Goal: Task Accomplishment & Management: Manage account settings

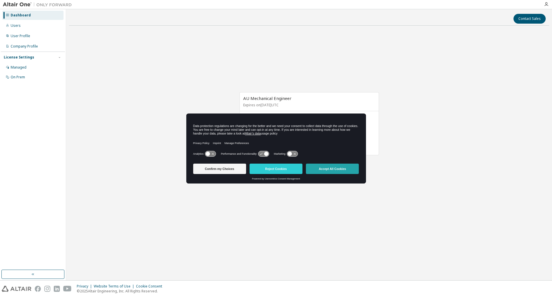
click at [345, 171] on button "Accept All Cookies" at bounding box center [332, 168] width 53 height 10
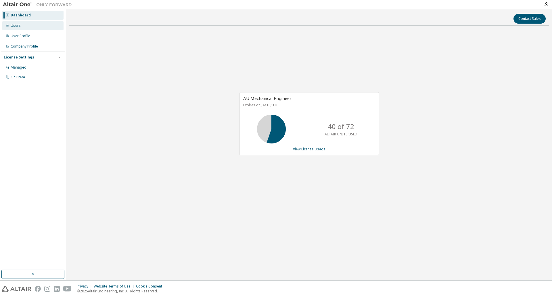
click at [17, 28] on div "Users" at bounding box center [32, 25] width 61 height 9
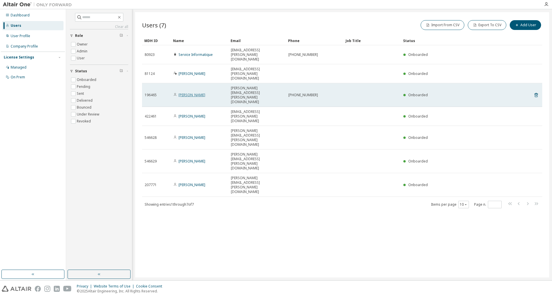
click at [196, 92] on link "Raphael Stragier" at bounding box center [192, 94] width 27 height 5
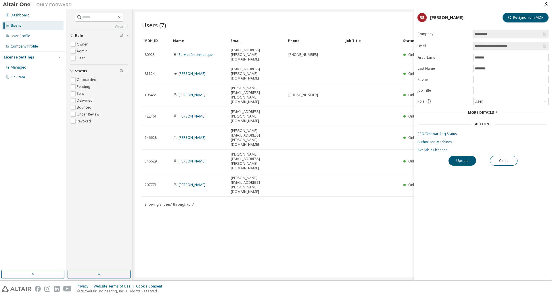
click at [234, 134] on div "Users (7) Import From CSV Export To CSV Add User Clear Load Save Save As Field …" at bounding box center [342, 144] width 414 height 265
click at [26, 39] on div "User Profile" at bounding box center [32, 35] width 61 height 9
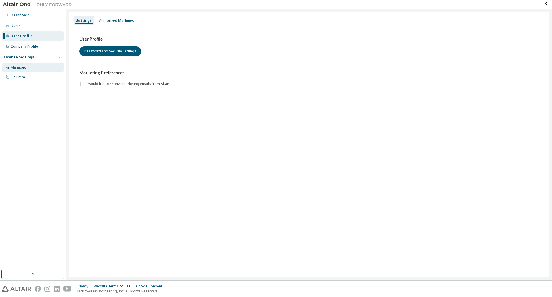
click at [20, 66] on div "Managed" at bounding box center [19, 67] width 16 height 5
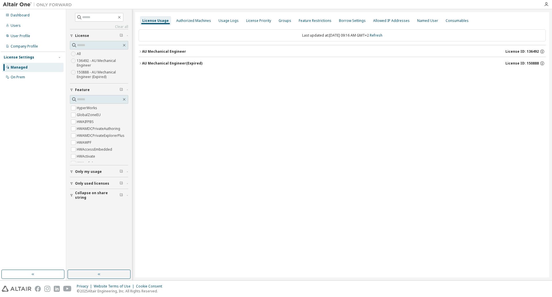
click at [155, 52] on div "AU Mechanical Engineer" at bounding box center [164, 51] width 44 height 5
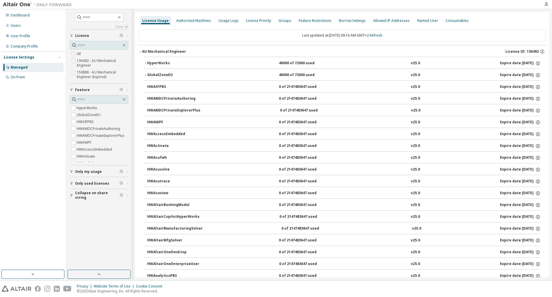
click at [155, 52] on div "AU Mechanical Engineer" at bounding box center [164, 51] width 44 height 5
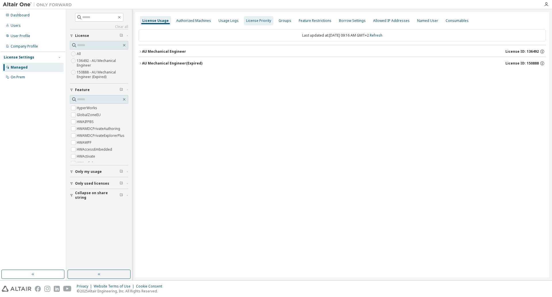
click at [255, 19] on div "License Priority" at bounding box center [258, 20] width 25 height 5
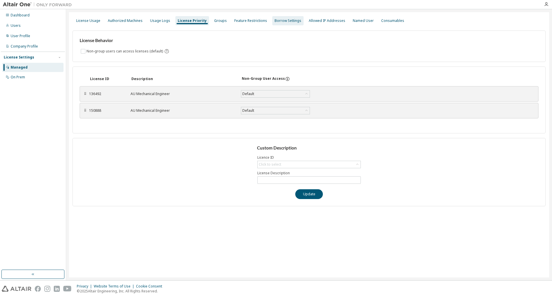
click at [283, 19] on div "Borrow Settings" at bounding box center [288, 20] width 27 height 5
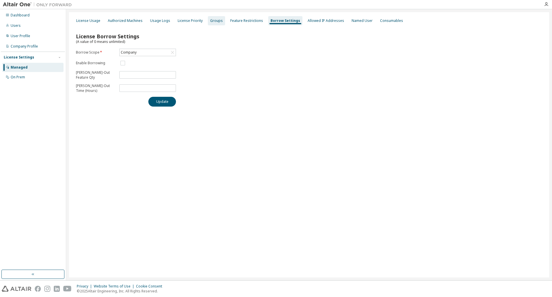
click at [215, 20] on div "Groups" at bounding box center [216, 20] width 13 height 5
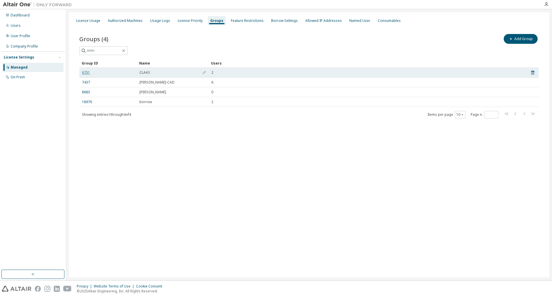
click at [84, 72] on link "6731" at bounding box center [86, 72] width 8 height 5
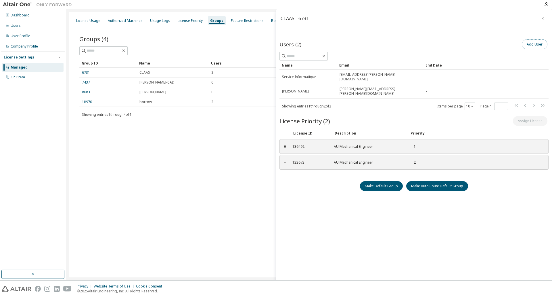
click at [534, 43] on button "Add User" at bounding box center [535, 44] width 26 height 10
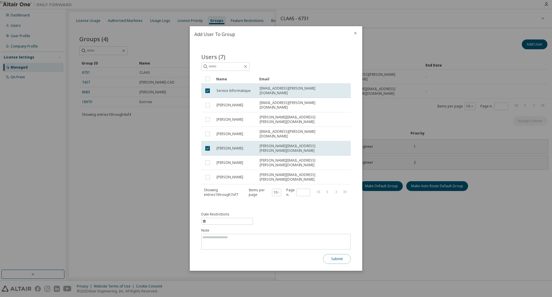
click at [337, 254] on button "Submit" at bounding box center [337, 259] width 28 height 10
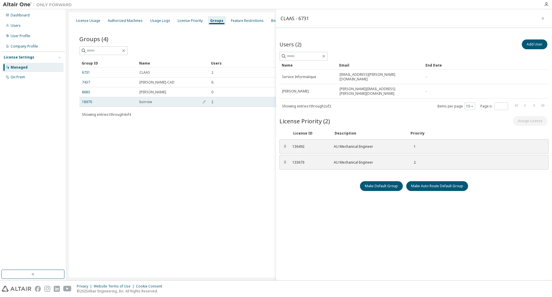
click at [141, 102] on span "borrow" at bounding box center [146, 102] width 12 height 5
click at [87, 103] on link "18970" at bounding box center [87, 102] width 10 height 5
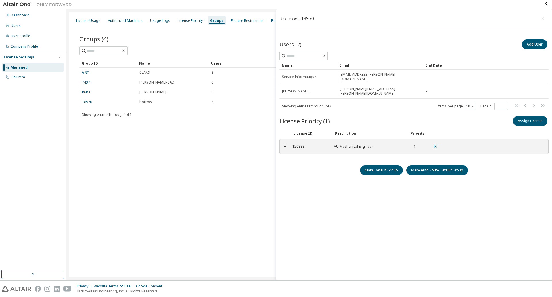
click at [286, 144] on div "⠿" at bounding box center [284, 146] width 3 height 5
click at [307, 144] on div "150888" at bounding box center [310, 146] width 35 height 5
click at [201, 160] on div "License Usage Authorized Machines Usage Logs License Priority Groups Feature Re…" at bounding box center [309, 144] width 480 height 265
click at [544, 17] on icon "button" at bounding box center [543, 18] width 4 height 5
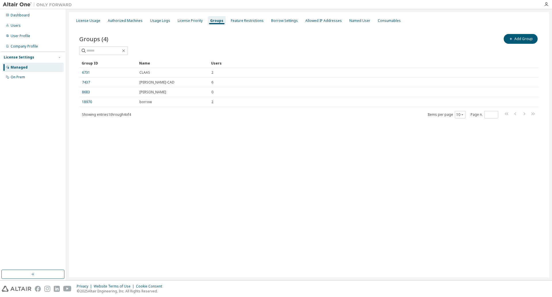
click at [254, 177] on div "License Usage Authorized Machines Usage Logs License Priority Groups Feature Re…" at bounding box center [309, 144] width 480 height 265
click at [178, 20] on div "License Priority" at bounding box center [190, 20] width 25 height 5
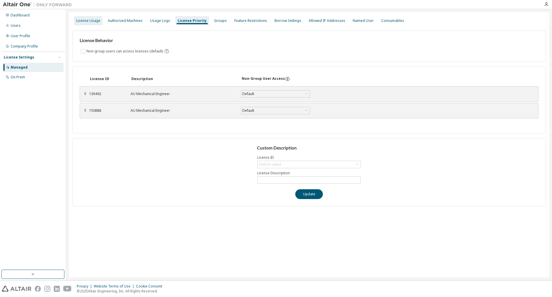
click at [96, 20] on div "License Usage" at bounding box center [88, 20] width 24 height 5
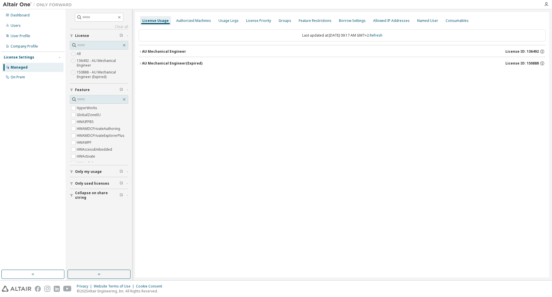
click at [96, 76] on label "150888 - AU Mechanical Engineer (Expired)" at bounding box center [103, 75] width 52 height 12
click at [140, 52] on icon "button" at bounding box center [140, 51] width 3 height 3
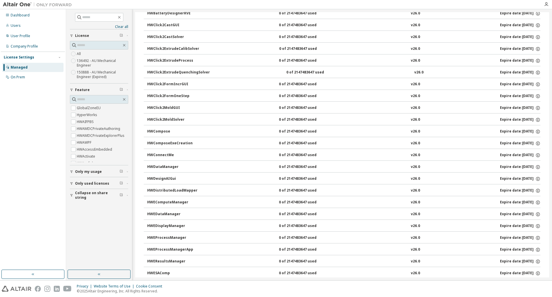
scroll to position [345, 0]
click at [14, 26] on div "Users" at bounding box center [16, 25] width 10 height 5
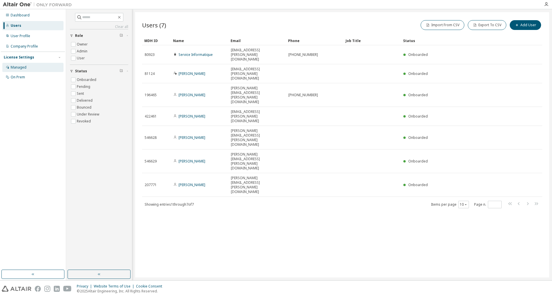
click at [16, 67] on div "Managed" at bounding box center [19, 67] width 16 height 5
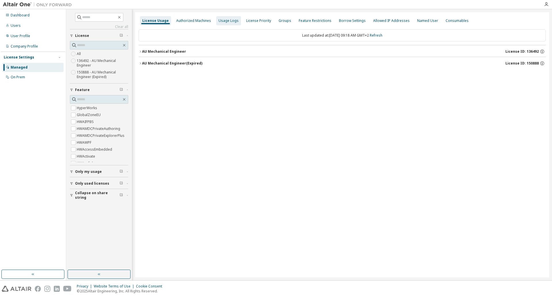
click at [222, 21] on div "Usage Logs" at bounding box center [229, 20] width 20 height 5
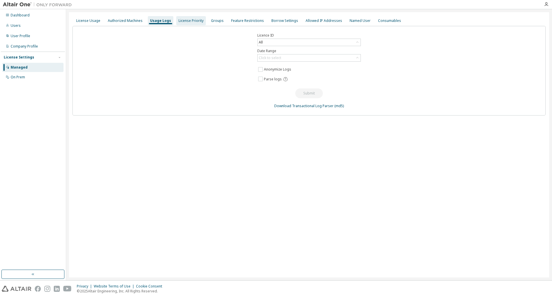
click at [201, 18] on div "License Priority" at bounding box center [191, 20] width 30 height 9
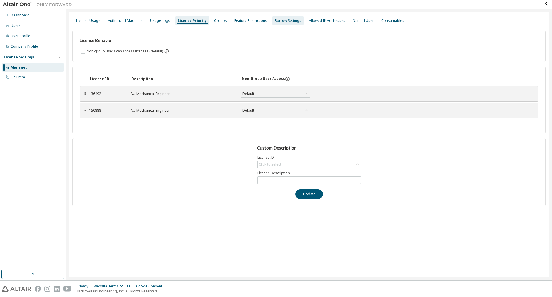
click at [275, 21] on div "Borrow Settings" at bounding box center [288, 20] width 27 height 5
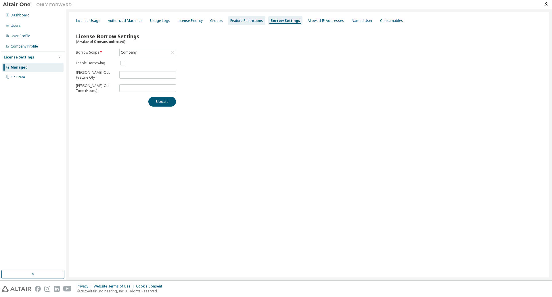
click at [249, 20] on div "Feature Restrictions" at bounding box center [246, 20] width 33 height 5
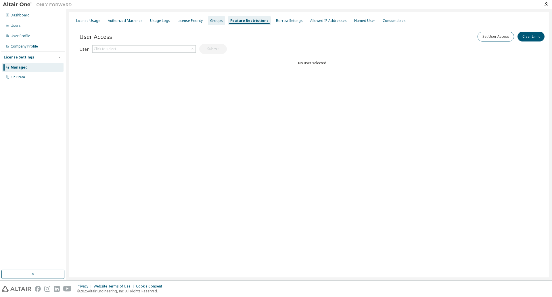
click at [216, 21] on div "Groups" at bounding box center [216, 20] width 13 height 5
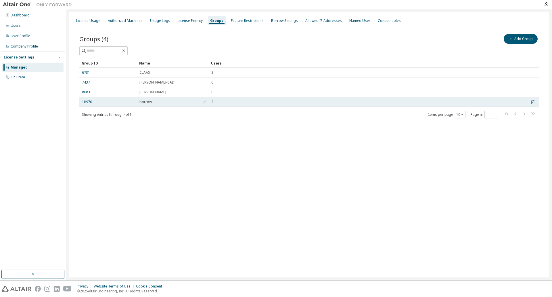
click at [534, 102] on icon at bounding box center [533, 101] width 5 height 7
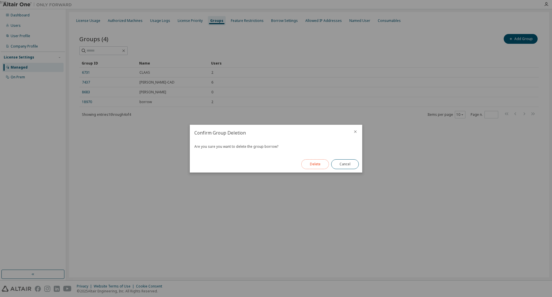
click at [317, 164] on button "Delete" at bounding box center [316, 164] width 28 height 10
click at [222, 213] on div "true" at bounding box center [276, 148] width 552 height 297
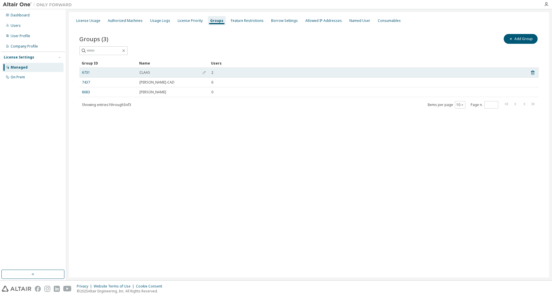
click at [212, 73] on span "2" at bounding box center [212, 72] width 2 height 5
click at [83, 72] on link "6731" at bounding box center [86, 72] width 8 height 5
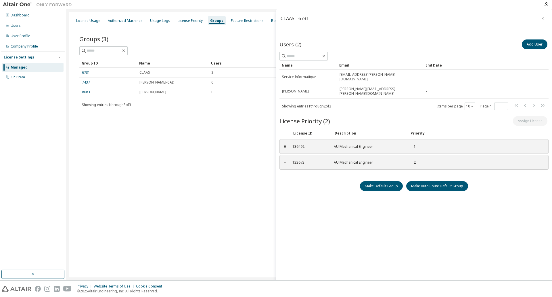
click at [211, 139] on div "License Usage Authorized Machines Usage Logs License Priority Groups Feature Re…" at bounding box center [309, 144] width 480 height 265
click at [544, 18] on icon "button" at bounding box center [543, 18] width 4 height 5
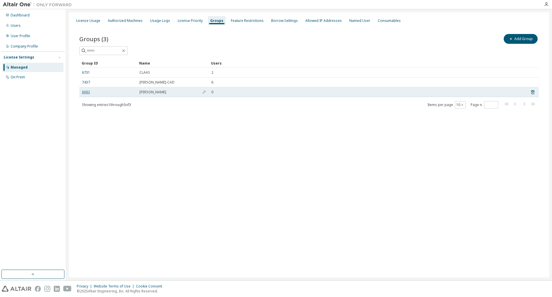
click at [87, 91] on link "8683" at bounding box center [86, 92] width 8 height 5
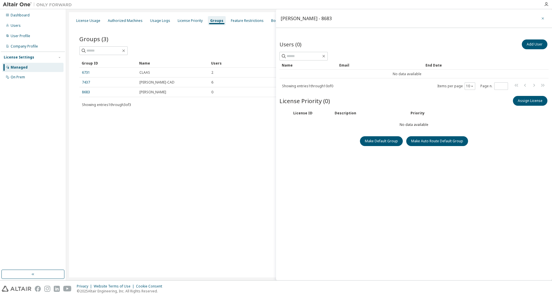
click at [542, 18] on icon "button" at bounding box center [543, 18] width 4 height 5
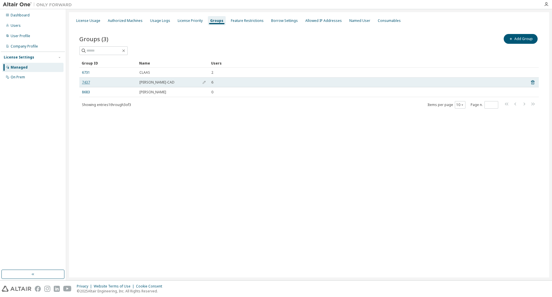
click at [85, 82] on link "7437" at bounding box center [86, 82] width 8 height 5
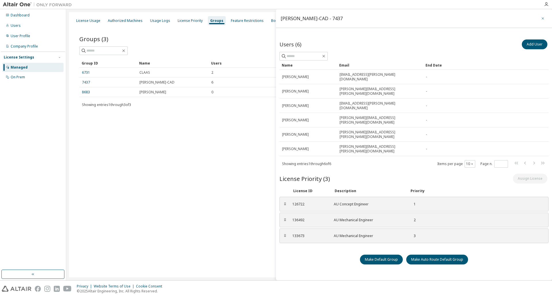
click at [546, 16] on button "button" at bounding box center [543, 18] width 9 height 9
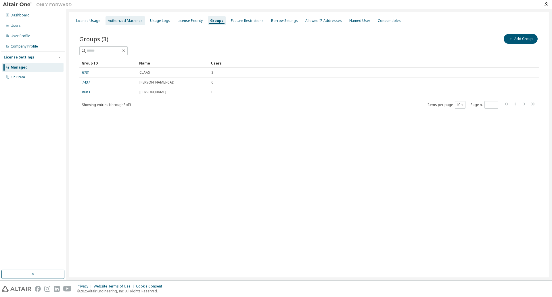
click at [119, 21] on div "Authorized Machines" at bounding box center [125, 20] width 35 height 5
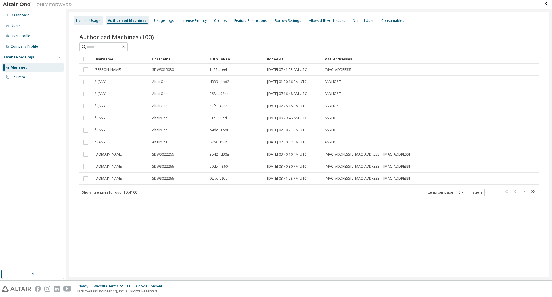
click at [88, 20] on div "License Usage" at bounding box center [88, 20] width 24 height 5
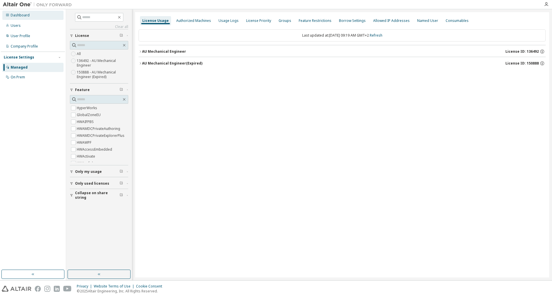
click at [22, 16] on div "Dashboard" at bounding box center [20, 15] width 19 height 5
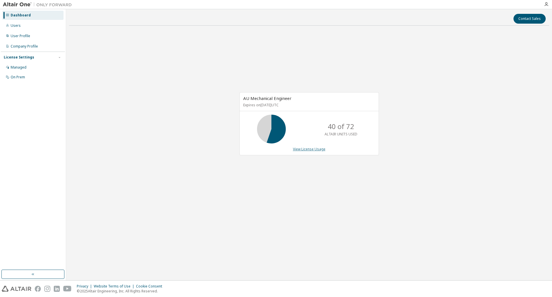
click at [307, 150] on link "View License Usage" at bounding box center [309, 148] width 33 height 5
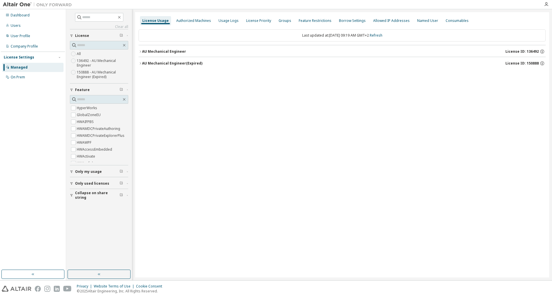
click at [142, 50] on icon "button" at bounding box center [140, 51] width 3 height 3
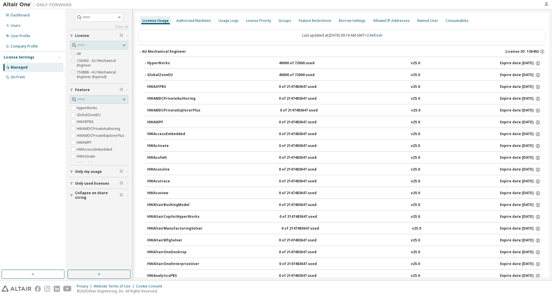
click at [142, 50] on icon "button" at bounding box center [140, 51] width 3 height 3
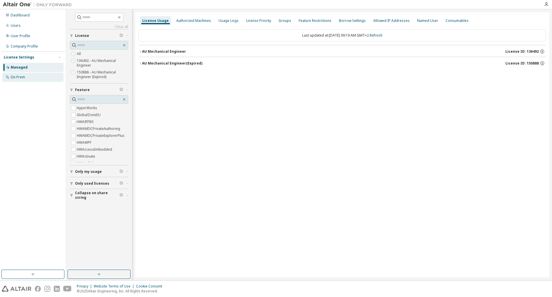
click at [19, 77] on div "On Prem" at bounding box center [18, 77] width 14 height 5
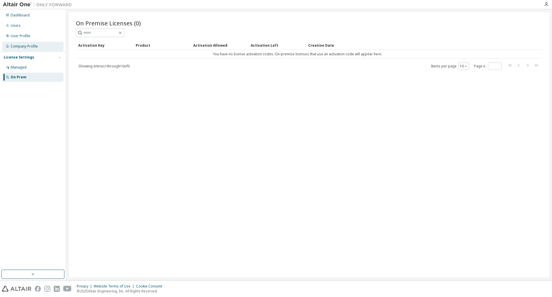
click at [22, 46] on div "Company Profile" at bounding box center [24, 46] width 27 height 5
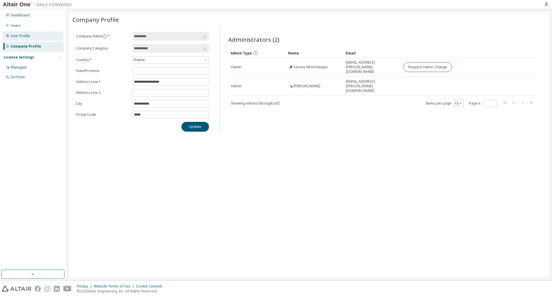
click at [20, 35] on div "User Profile" at bounding box center [21, 36] width 20 height 5
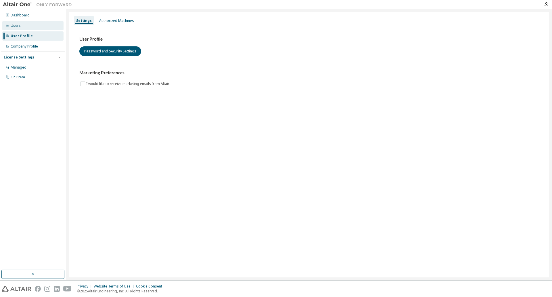
click at [19, 28] on div "Users" at bounding box center [32, 25] width 61 height 9
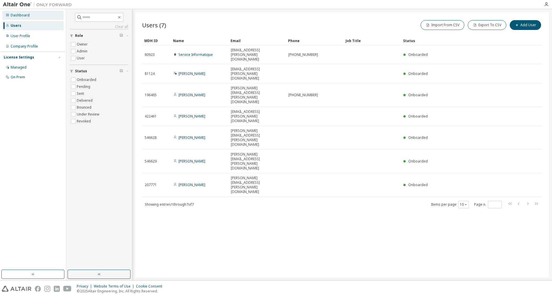
click at [18, 15] on div "Dashboard" at bounding box center [20, 15] width 19 height 5
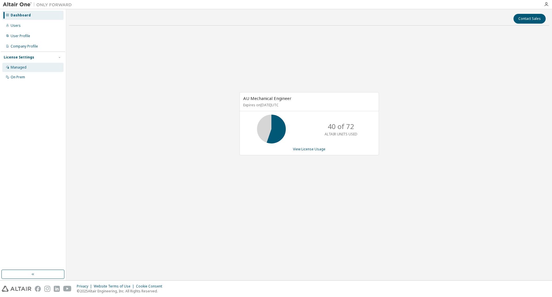
click at [15, 66] on div "Managed" at bounding box center [19, 67] width 16 height 5
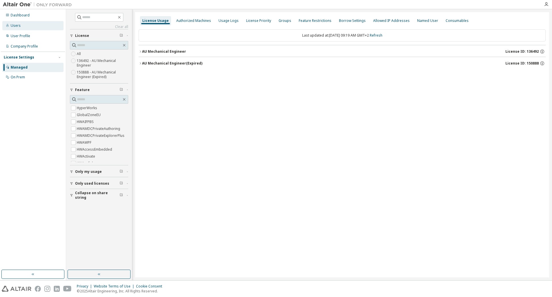
click at [16, 28] on div "Users" at bounding box center [16, 25] width 10 height 5
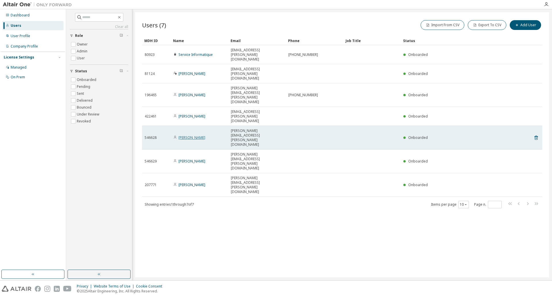
click at [186, 135] on link "Quentin CHABLE" at bounding box center [192, 137] width 27 height 5
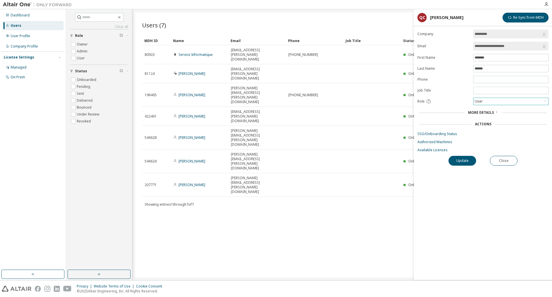
click at [497, 101] on div "User" at bounding box center [511, 101] width 75 height 7
click at [438, 151] on link "Available Licenses" at bounding box center [483, 150] width 131 height 5
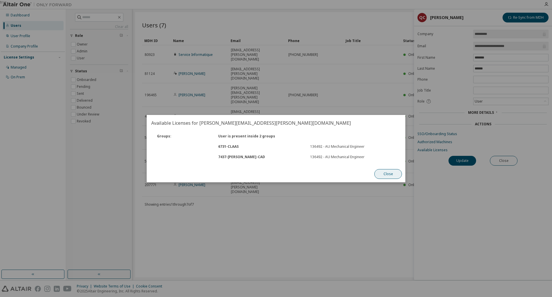
click at [388, 172] on button "Close" at bounding box center [389, 174] width 28 height 10
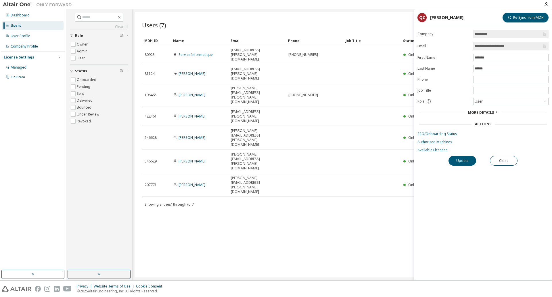
click at [310, 165] on div "Users (7) Import From CSV Export To CSV Add User Clear Load Save Save As Field …" at bounding box center [342, 144] width 414 height 265
click at [507, 158] on button "Close" at bounding box center [504, 161] width 28 height 10
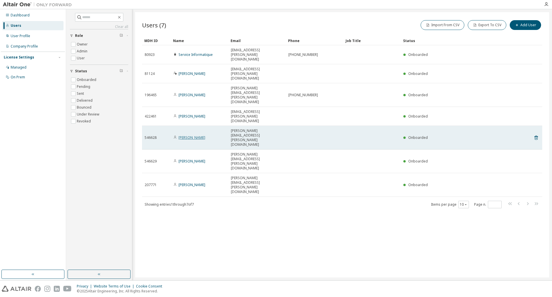
click at [189, 135] on link "Quentin CHABLE" at bounding box center [192, 137] width 27 height 5
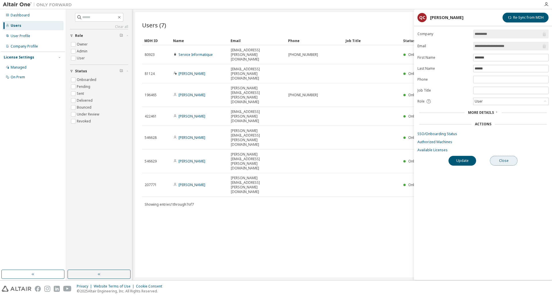
click at [505, 160] on button "Close" at bounding box center [504, 161] width 28 height 10
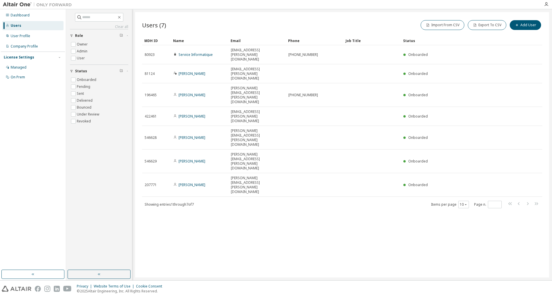
click at [294, 178] on div "Users (7) Import From CSV Export To CSV Add User Clear Load Save Save As Field …" at bounding box center [342, 144] width 414 height 265
click at [289, 216] on div "Users (7) Import From CSV Export To CSV Add User Clear Load Save Save As Field …" at bounding box center [342, 144] width 414 height 265
